Goal: Complete application form: Complete application form

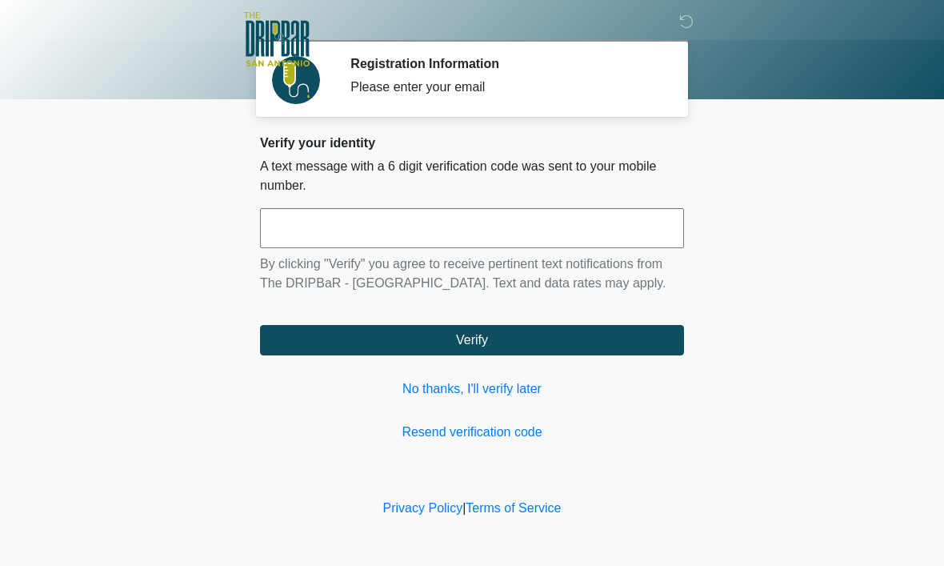
scroll to position [1, 0]
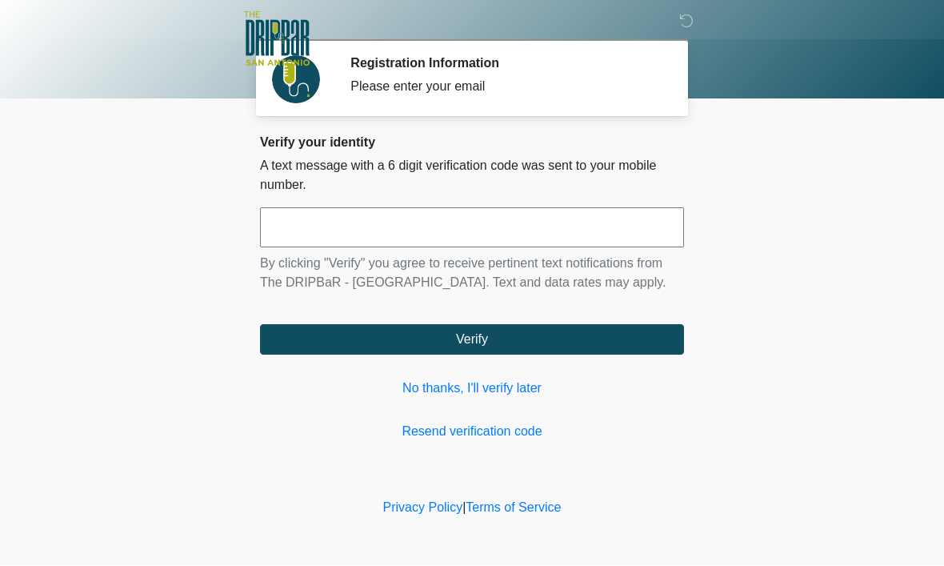
click at [459, 241] on input "text" at bounding box center [472, 228] width 424 height 40
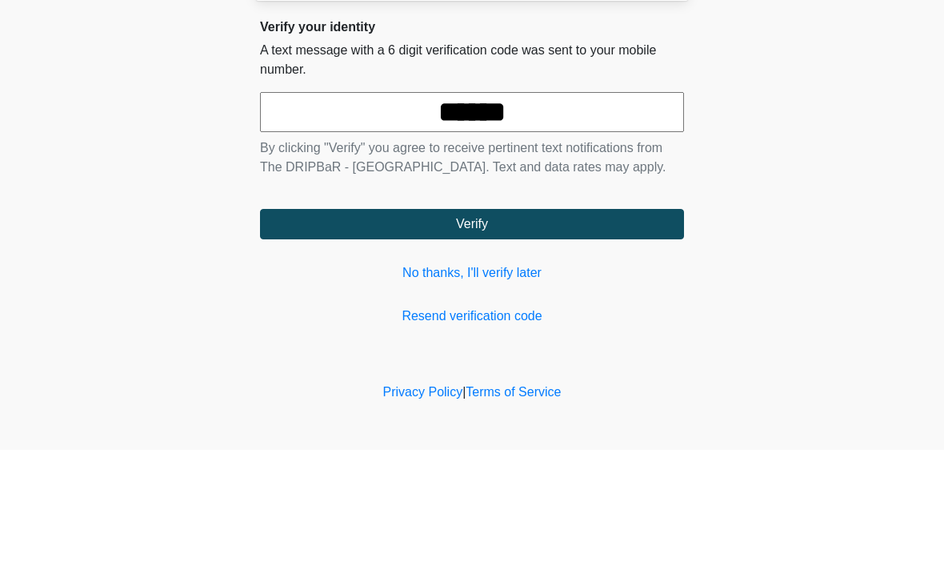
type input "******"
click at [472, 325] on button "Verify" at bounding box center [472, 340] width 424 height 30
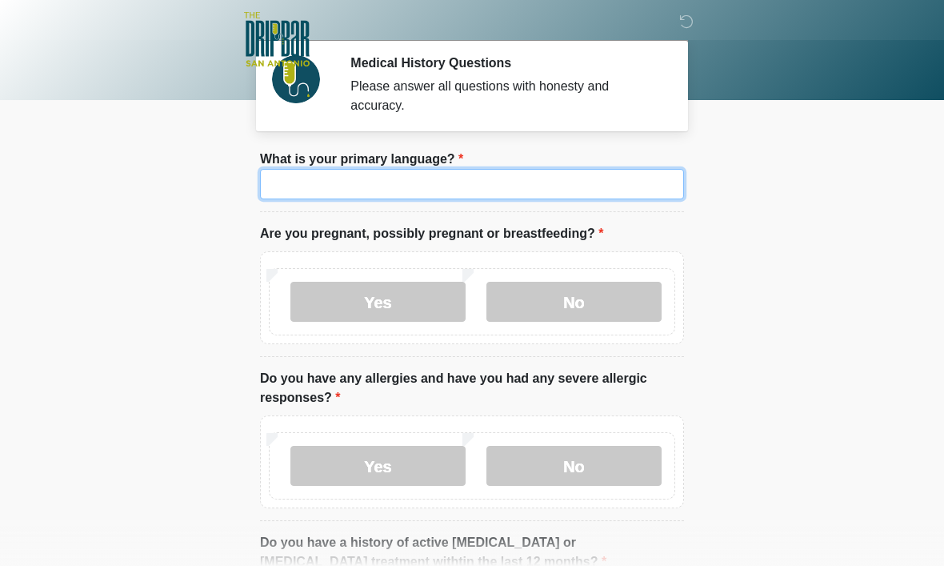
click at [583, 189] on input "What is your primary language?" at bounding box center [472, 184] width 424 height 30
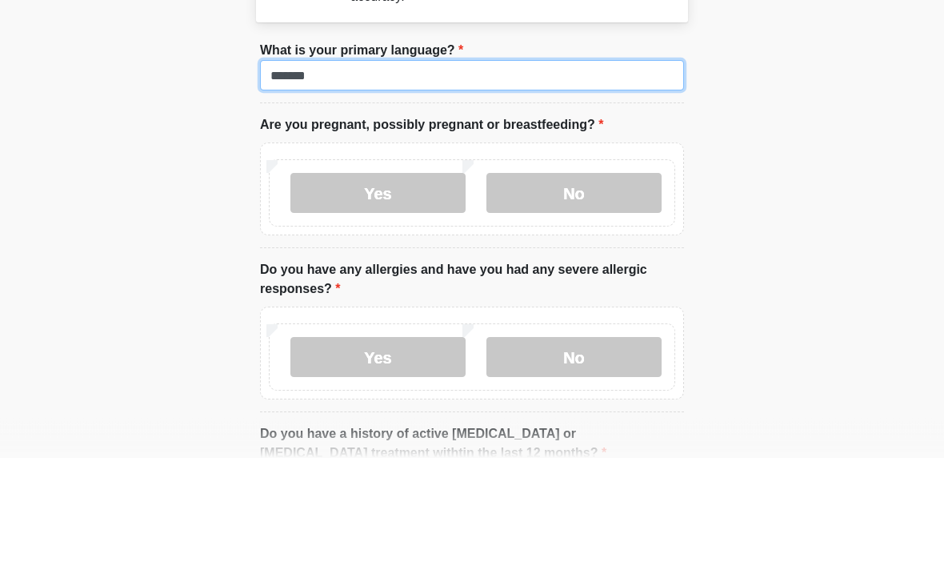
type input "*******"
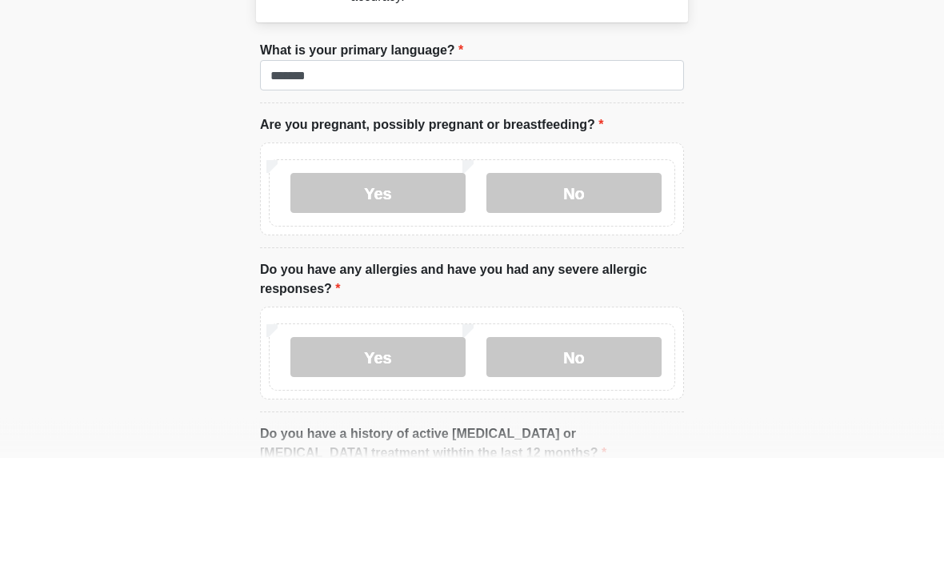
click at [619, 282] on label "No" at bounding box center [574, 302] width 175 height 40
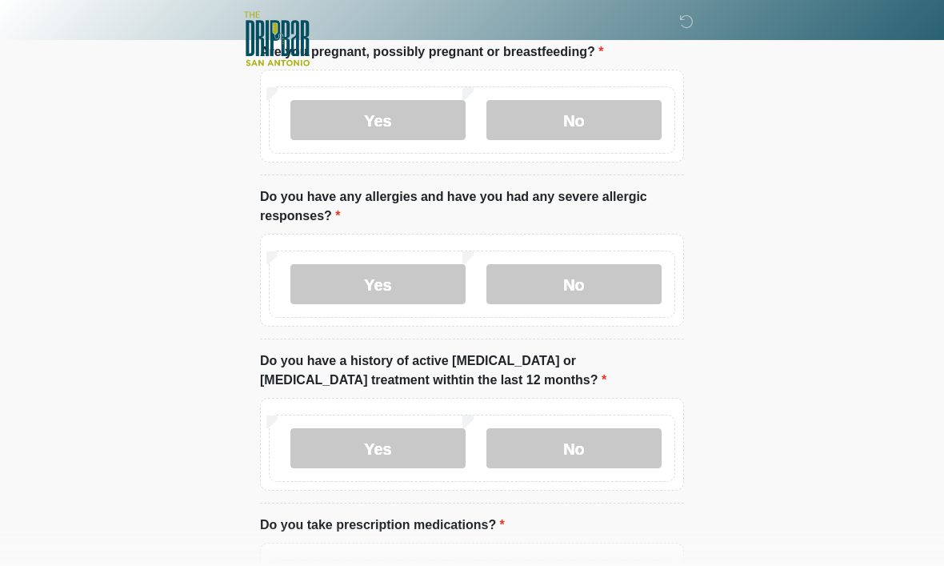
scroll to position [182, 0]
click at [596, 291] on label "No" at bounding box center [574, 284] width 175 height 40
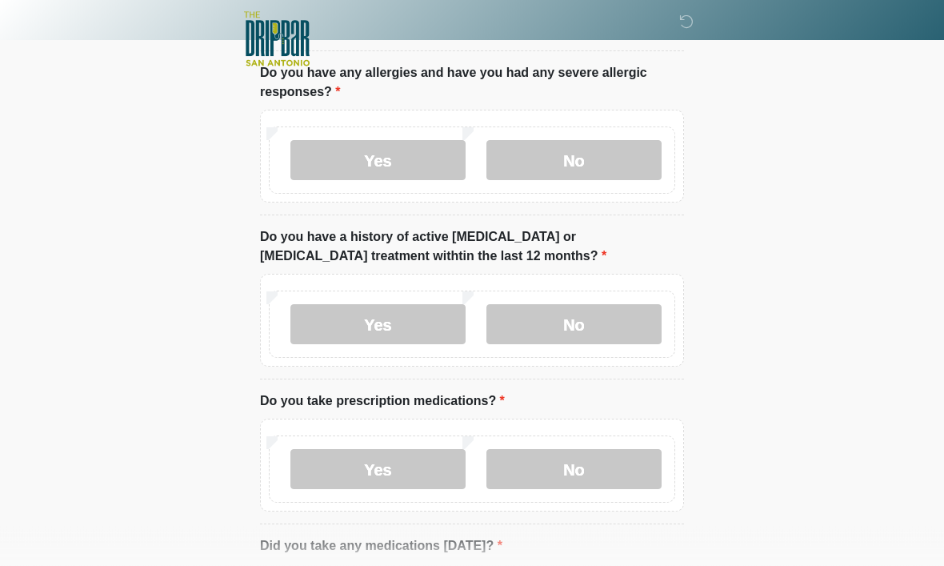
scroll to position [307, 0]
click at [610, 315] on label "No" at bounding box center [574, 324] width 175 height 40
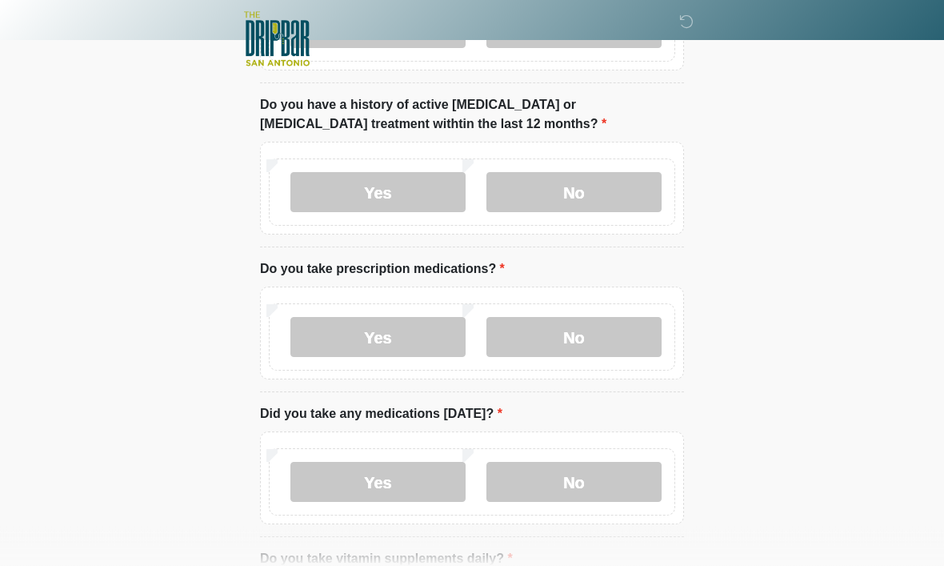
scroll to position [446, 0]
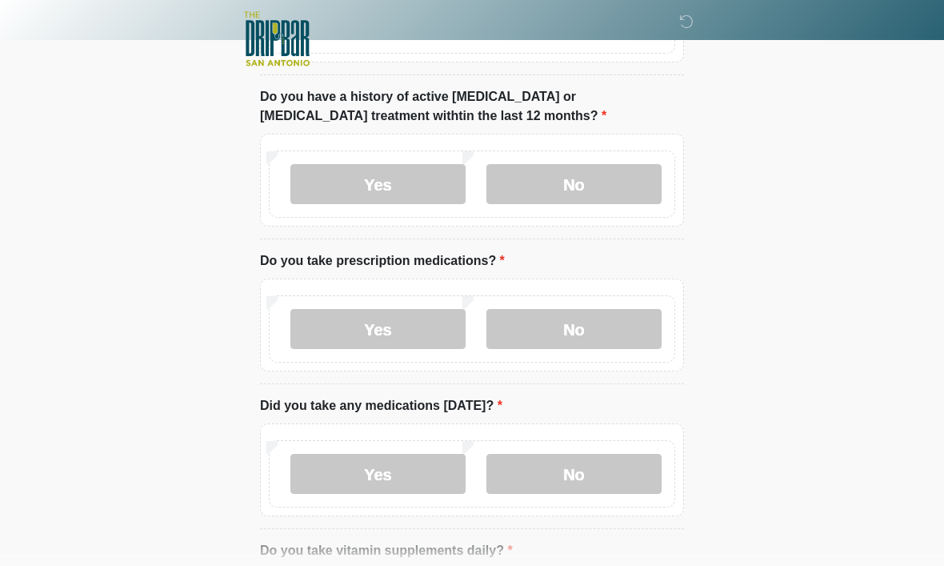
click at [608, 325] on label "No" at bounding box center [574, 330] width 175 height 40
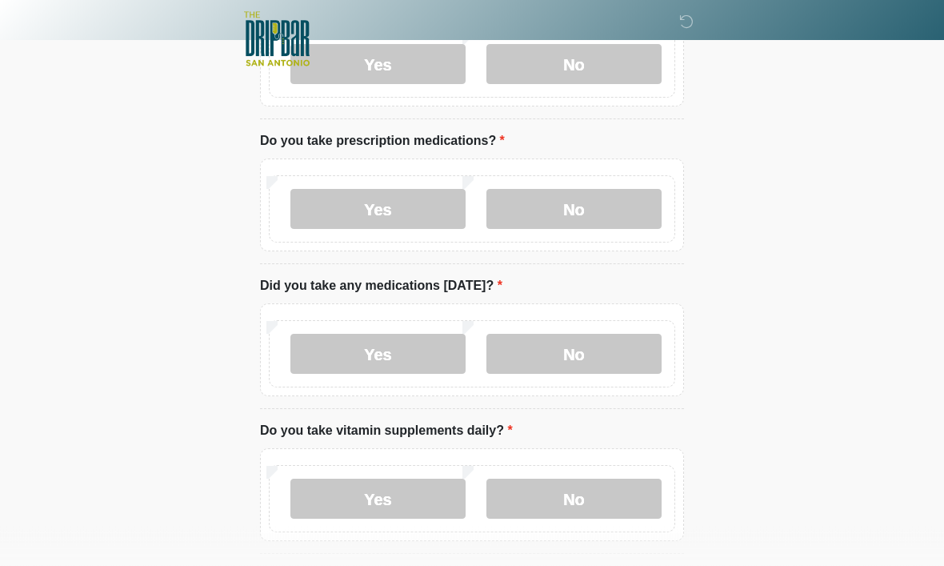
scroll to position [568, 0]
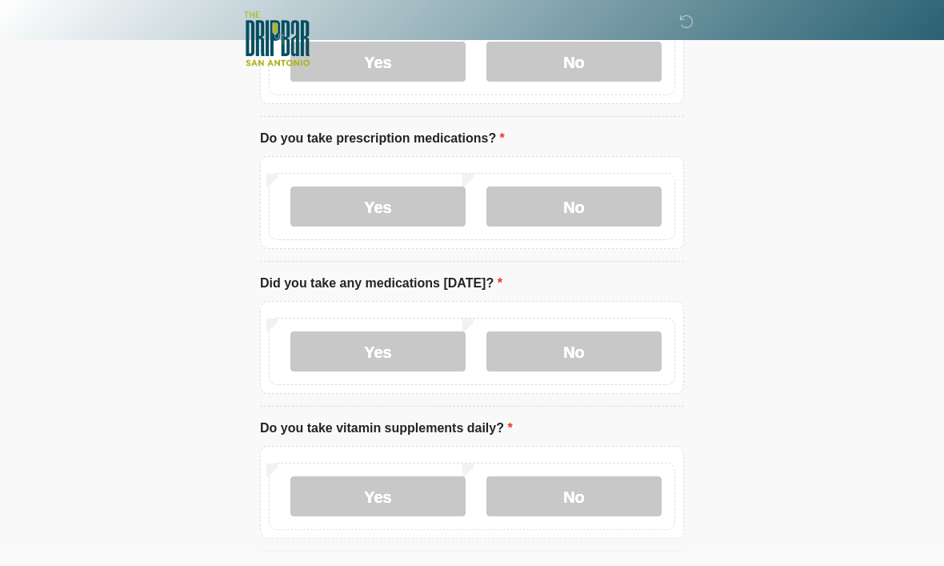
click at [590, 362] on label "No" at bounding box center [574, 352] width 175 height 40
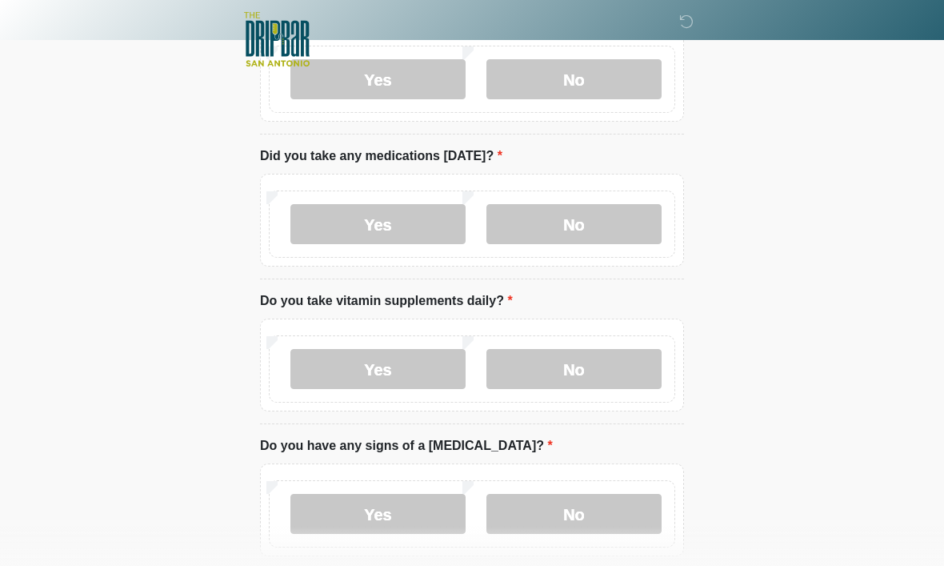
scroll to position [703, 0]
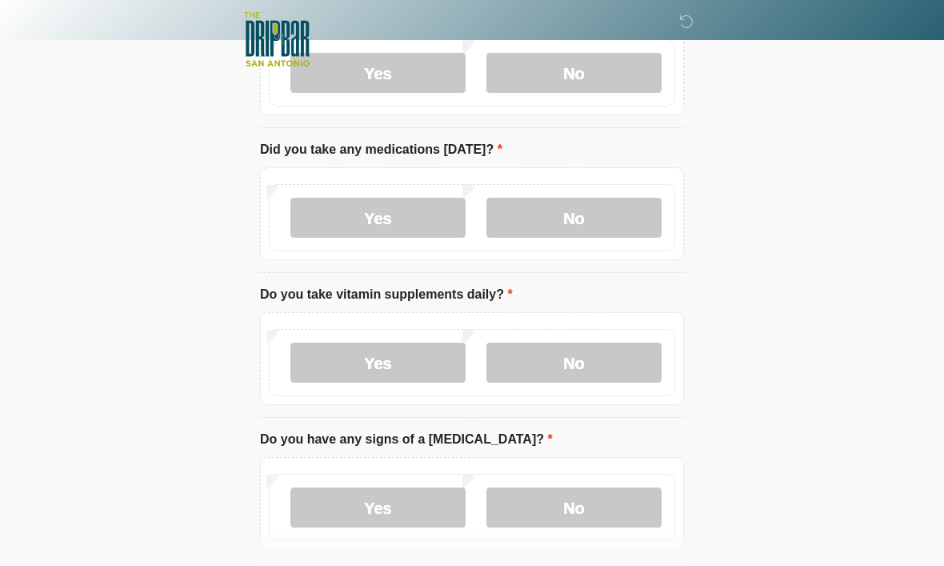
click at [598, 343] on label "No" at bounding box center [574, 363] width 175 height 40
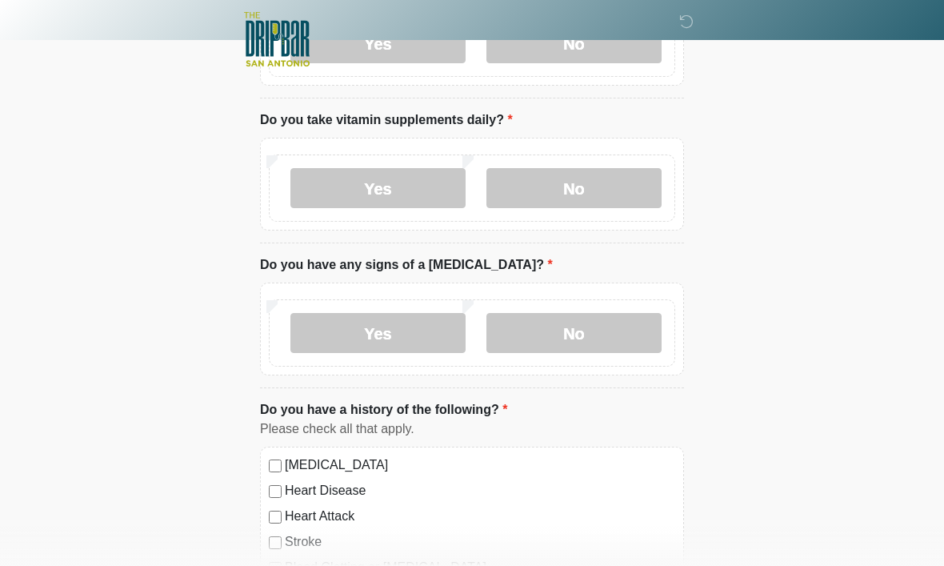
scroll to position [878, 0]
click at [591, 319] on label "No" at bounding box center [574, 332] width 175 height 40
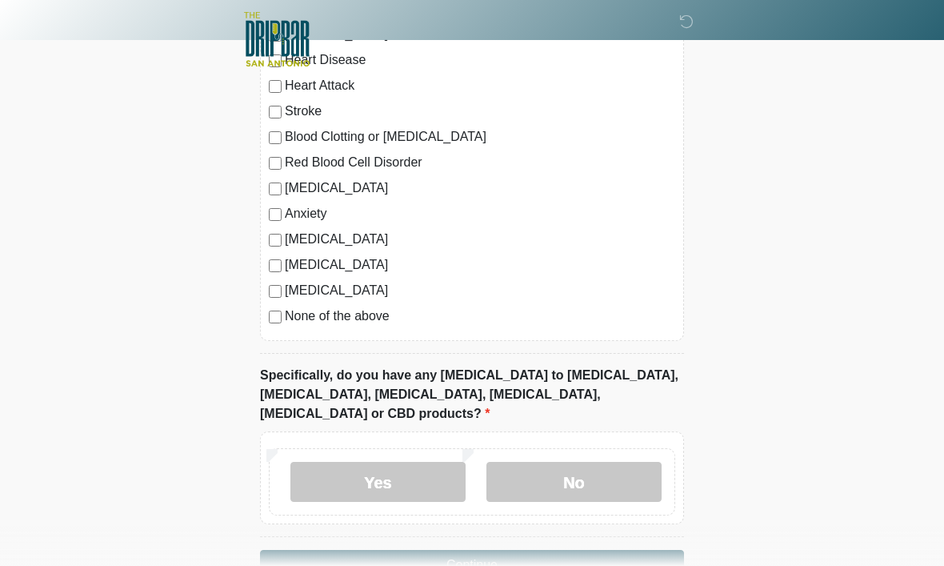
scroll to position [1332, 0]
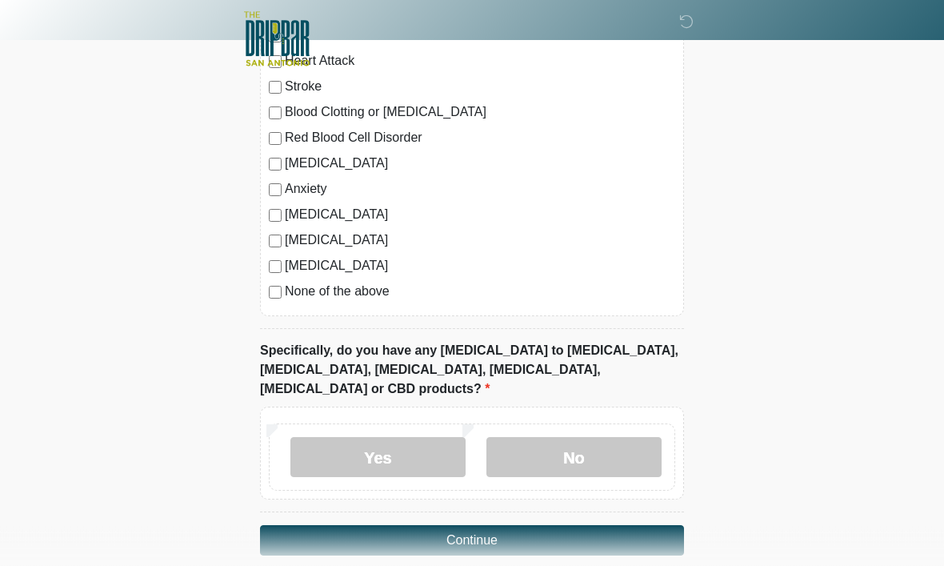
click at [595, 438] on label "No" at bounding box center [574, 458] width 175 height 40
click at [623, 526] on button "Continue" at bounding box center [472, 541] width 424 height 30
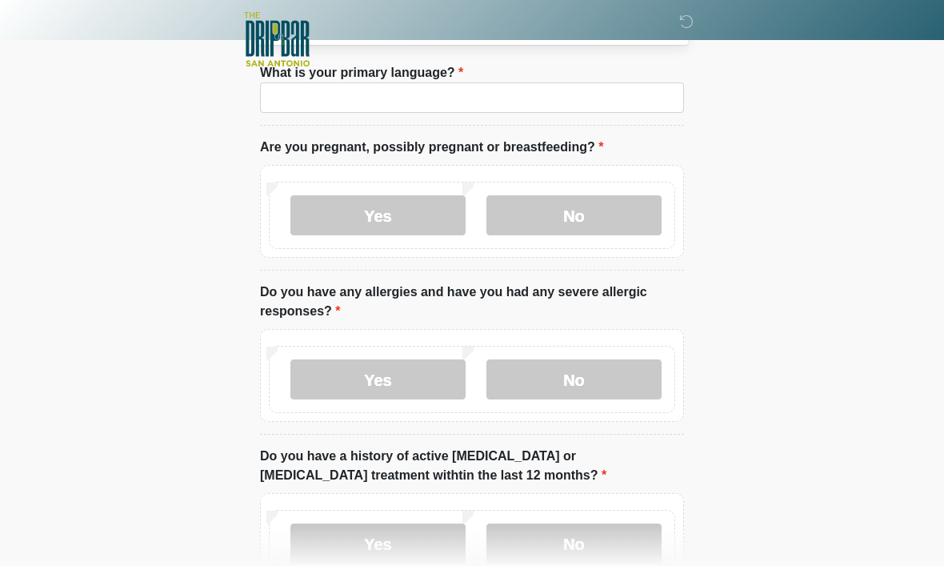
scroll to position [0, 0]
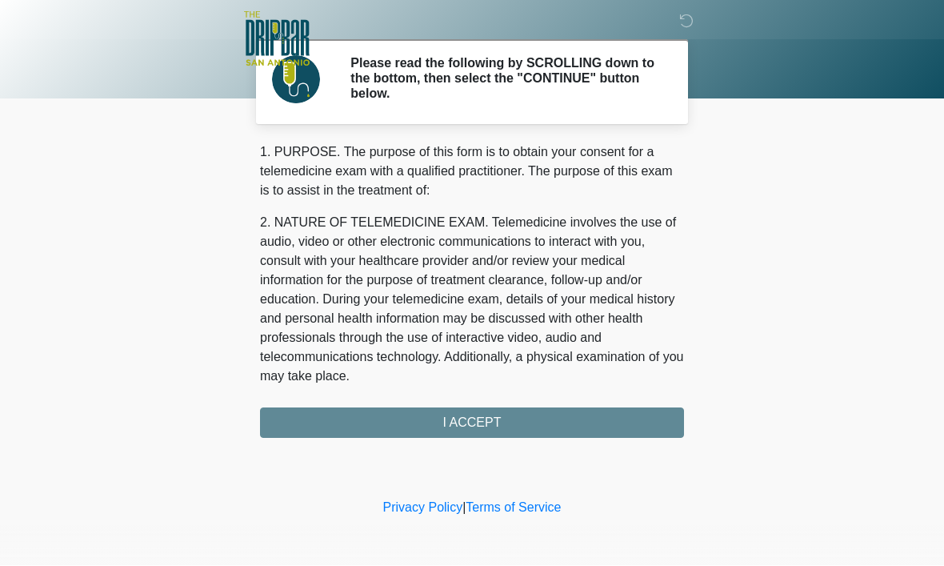
click at [563, 432] on div "1. PURPOSE. The purpose of this form is to obtain your consent for a telemedici…" at bounding box center [472, 290] width 424 height 295
click at [547, 418] on div "1. PURPOSE. The purpose of this form is to obtain your consent for a telemedici…" at bounding box center [472, 290] width 424 height 295
click at [477, 418] on div "1. PURPOSE. The purpose of this form is to obtain your consent for a telemedici…" at bounding box center [472, 290] width 424 height 295
click at [475, 423] on div "1. PURPOSE. The purpose of this form is to obtain your consent for a telemedici…" at bounding box center [472, 290] width 424 height 295
click at [472, 416] on div "1. PURPOSE. The purpose of this form is to obtain your consent for a telemedici…" at bounding box center [472, 290] width 424 height 295
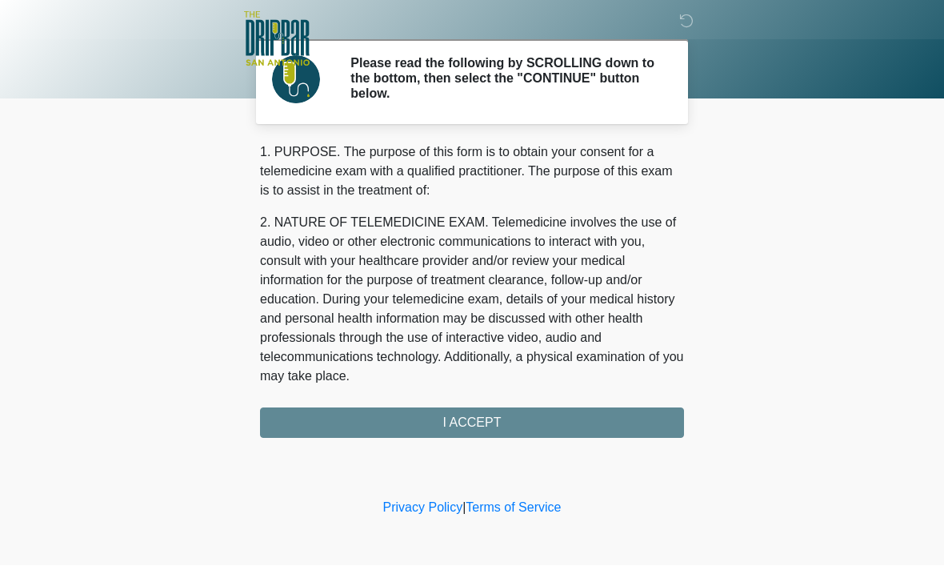
click at [490, 419] on div "1. PURPOSE. The purpose of this form is to obtain your consent for a telemedici…" at bounding box center [472, 290] width 424 height 295
click at [587, 421] on div "1. PURPOSE. The purpose of this form is to obtain your consent for a telemedici…" at bounding box center [472, 290] width 424 height 295
click at [651, 433] on div "1. PURPOSE. The purpose of this form is to obtain your consent for a telemedici…" at bounding box center [472, 290] width 424 height 295
click at [431, 429] on div "1. PURPOSE. The purpose of this form is to obtain your consent for a telemedici…" at bounding box center [472, 290] width 424 height 295
click at [627, 431] on div "1. PURPOSE. The purpose of this form is to obtain your consent for a telemedici…" at bounding box center [472, 290] width 424 height 295
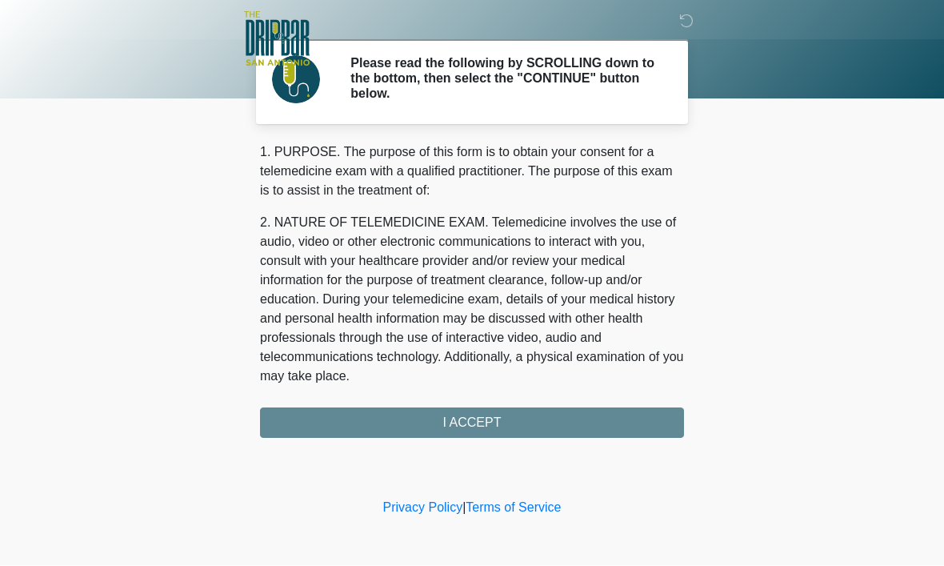
click at [595, 416] on div "1. PURPOSE. The purpose of this form is to obtain your consent for a telemedici…" at bounding box center [472, 290] width 424 height 295
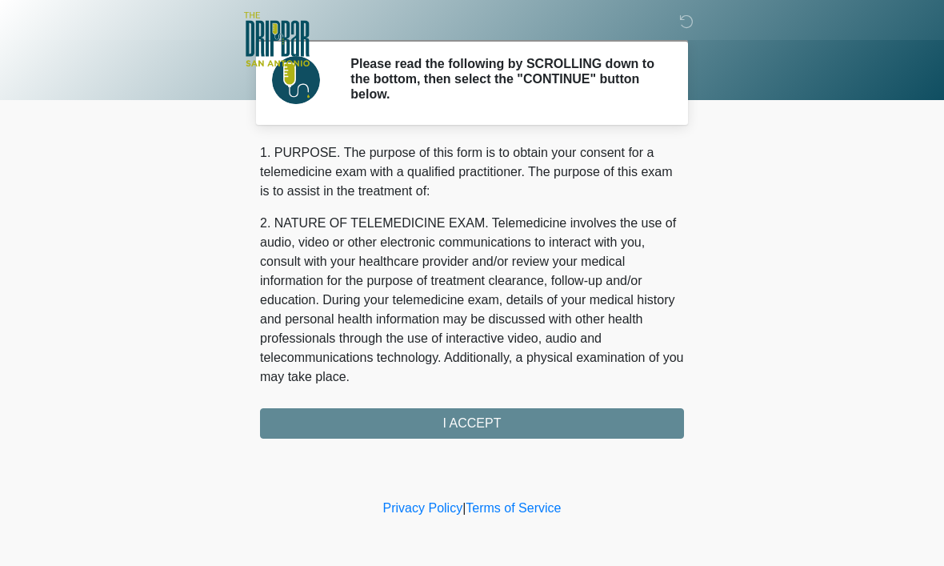
click at [485, 420] on div "1. PURPOSE. The purpose of this form is to obtain your consent for a telemedici…" at bounding box center [472, 290] width 424 height 295
click at [484, 419] on div "1. PURPOSE. The purpose of this form is to obtain your consent for a telemedici…" at bounding box center [472, 290] width 424 height 295
click at [495, 422] on div "1. PURPOSE. The purpose of this form is to obtain your consent for a telemedici…" at bounding box center [472, 290] width 424 height 295
click at [408, 415] on div "1. PURPOSE. The purpose of this form is to obtain your consent for a telemedici…" at bounding box center [472, 290] width 424 height 295
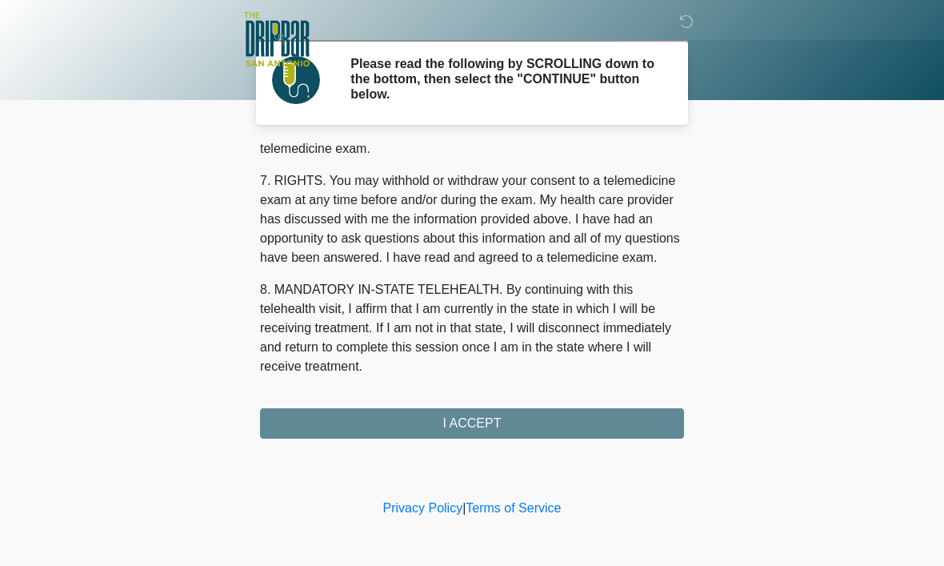
scroll to position [721, 0]
click at [490, 420] on button "I ACCEPT" at bounding box center [472, 423] width 424 height 30
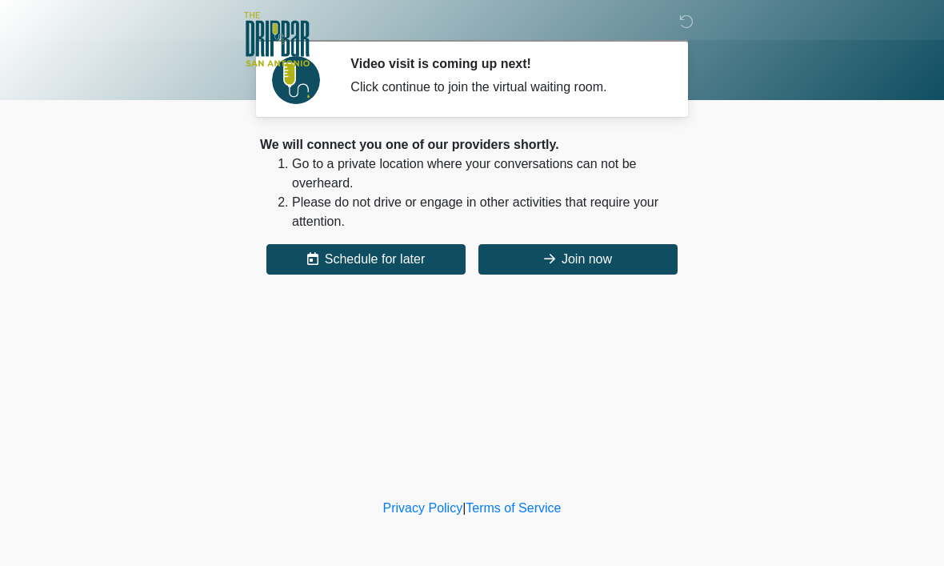
click at [596, 263] on button "Join now" at bounding box center [578, 259] width 199 height 30
